Goal: Information Seeking & Learning: Learn about a topic

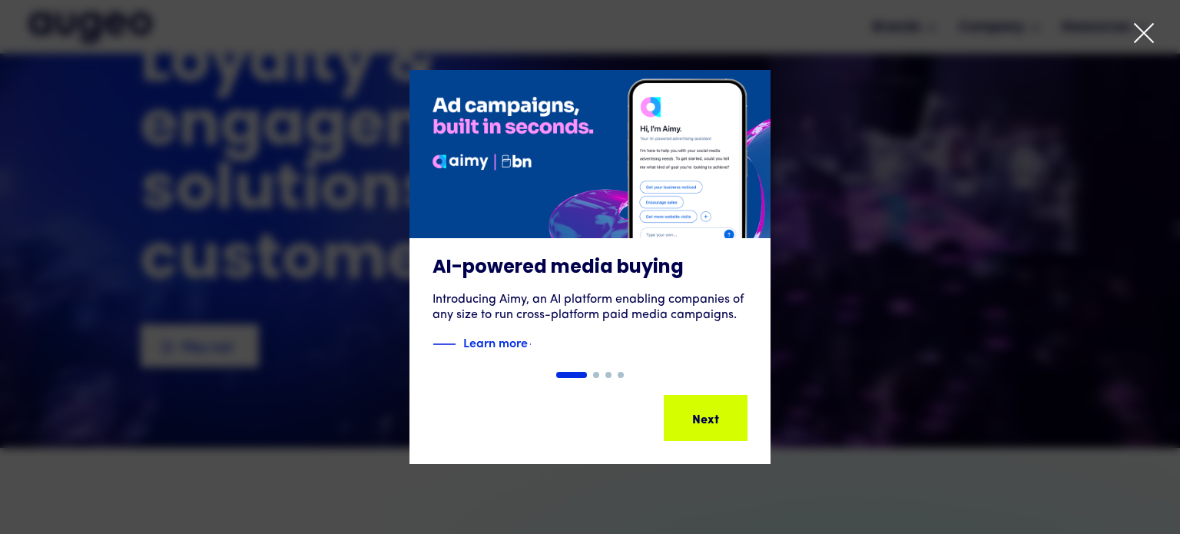
click at [1139, 31] on icon at bounding box center [1144, 33] width 23 height 23
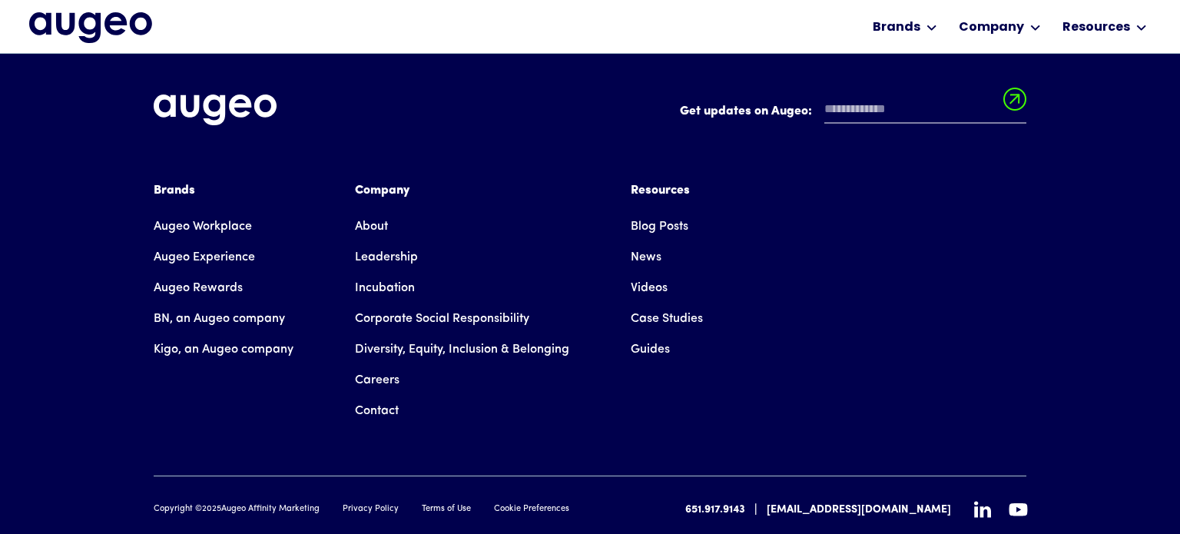
scroll to position [3513, 0]
click at [981, 501] on icon at bounding box center [982, 509] width 17 height 16
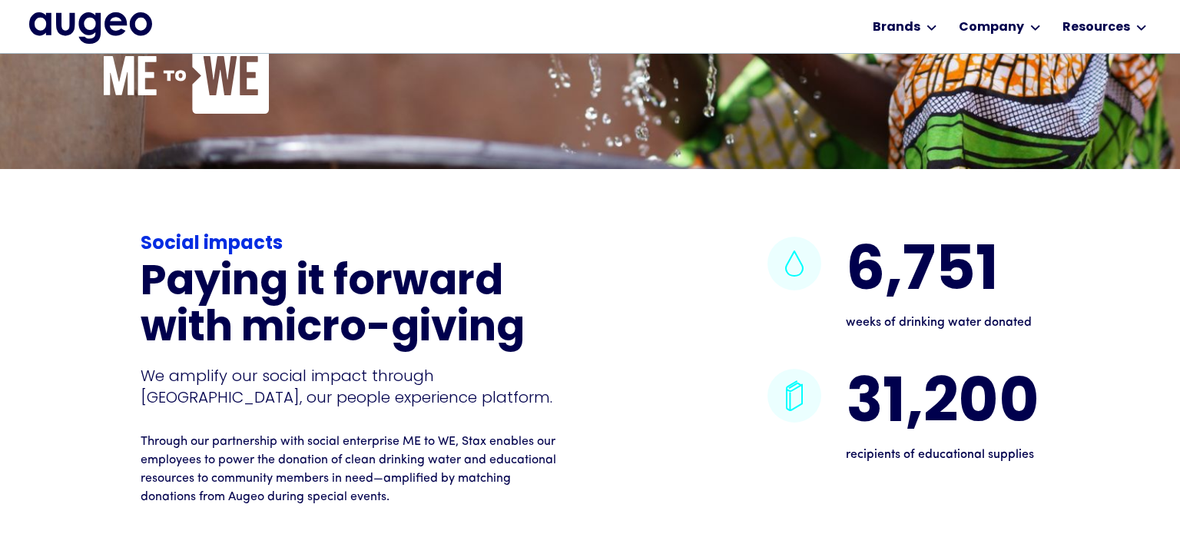
scroll to position [3206, 0]
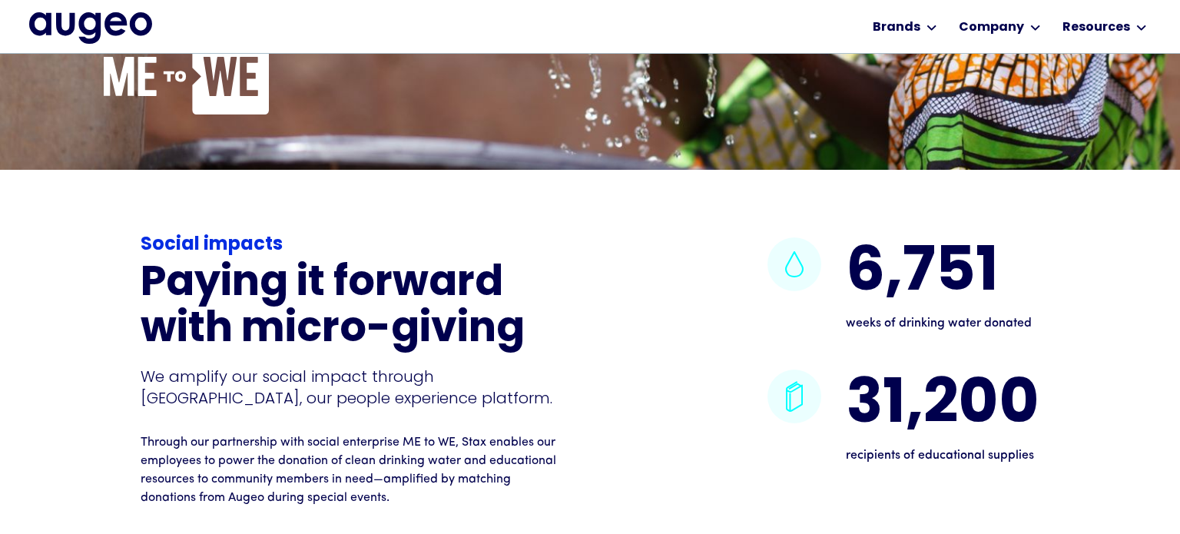
click at [572, 311] on div "Social impacts Paying it forward with micro-giving We amplify our social impact…" at bounding box center [590, 369] width 899 height 276
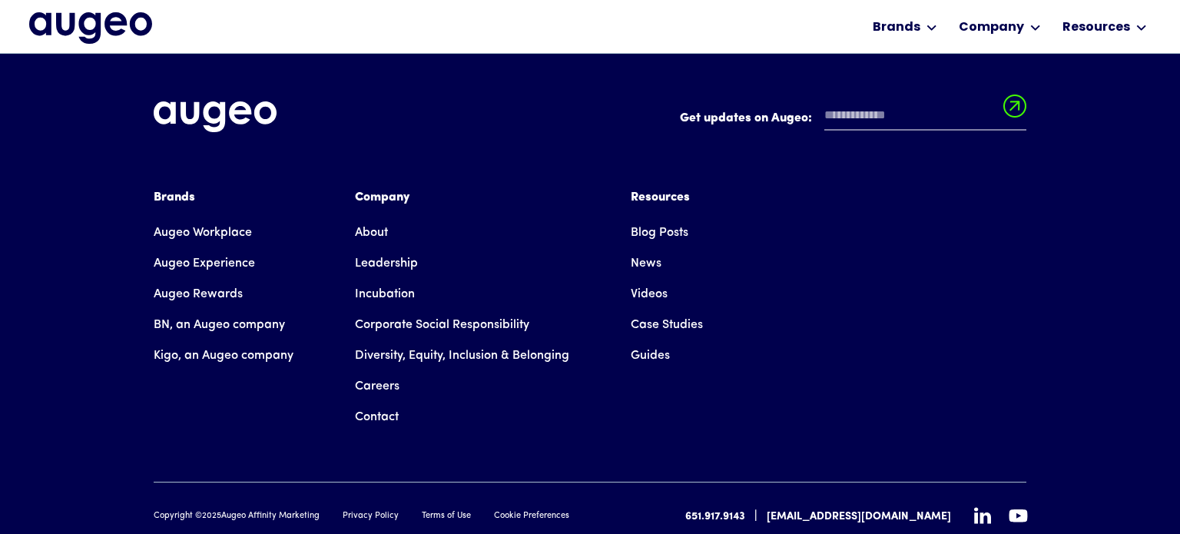
scroll to position [5188, 0]
